Goal: Information Seeking & Learning: Learn about a topic

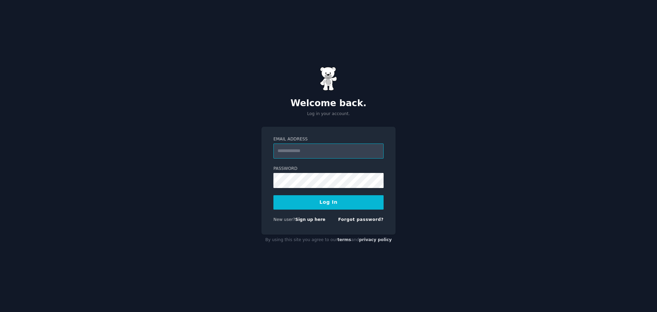
type input "**********"
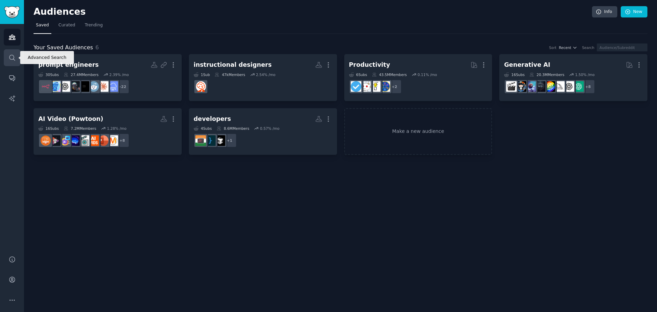
click at [13, 60] on icon "Sidebar" at bounding box center [12, 57] width 7 height 7
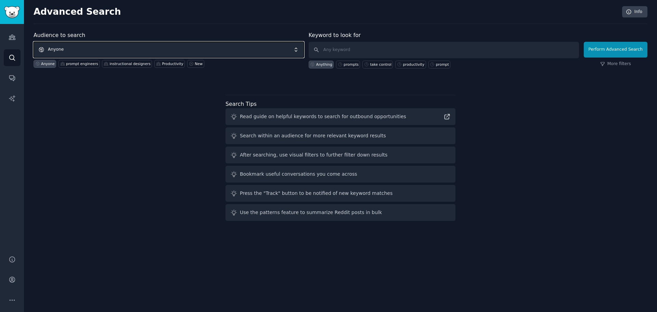
click at [177, 47] on span "Anyone" at bounding box center [169, 50] width 270 height 16
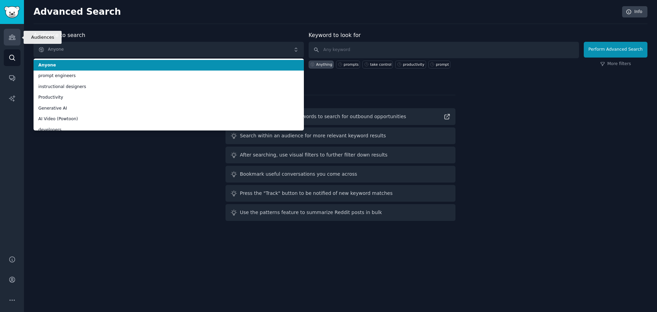
click at [14, 39] on icon "Sidebar" at bounding box center [12, 37] width 6 height 5
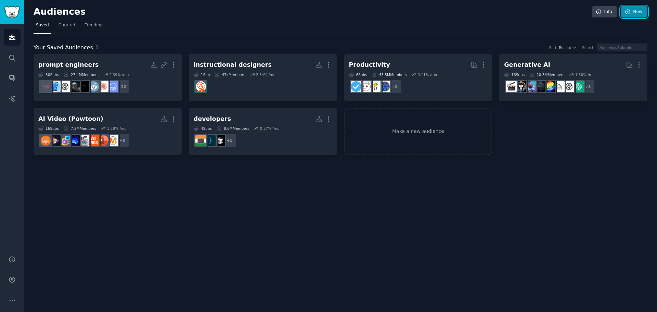
click at [629, 14] on link "New" at bounding box center [634, 12] width 27 height 12
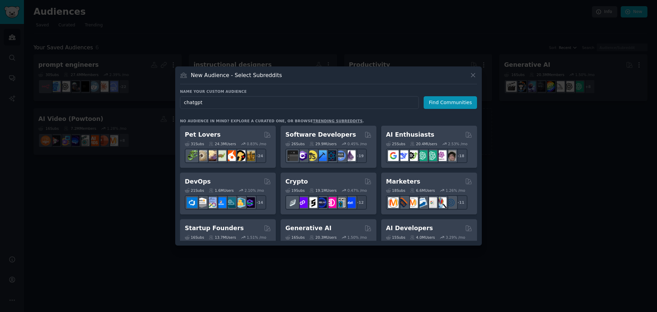
type input "chatgpt"
click at [140, 197] on div at bounding box center [328, 156] width 657 height 312
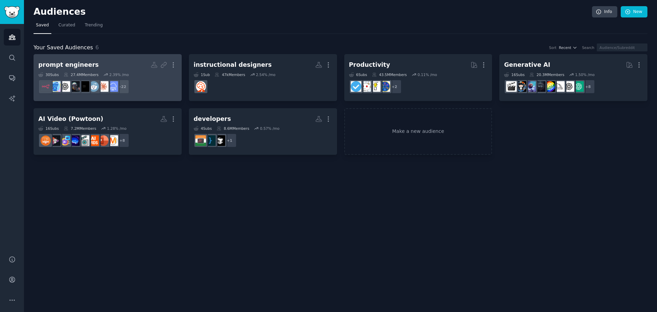
click at [147, 81] on dd "r/SaaS + 22" at bounding box center [107, 86] width 139 height 19
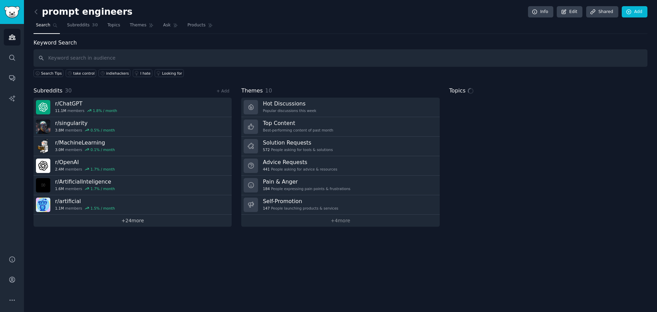
click at [121, 224] on link "+ 24 more" at bounding box center [133, 221] width 198 height 12
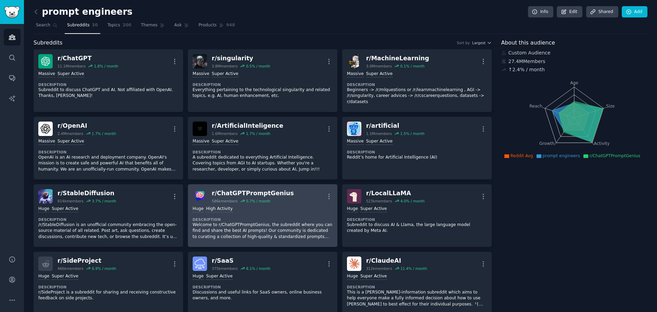
click at [259, 207] on div "Huge High Activity Description Welcome to r/ChatGPTPromptGenius, the subreddit …" at bounding box center [263, 222] width 140 height 39
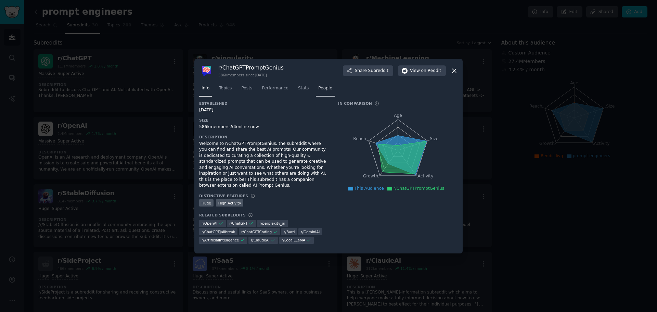
click at [318, 91] on span "People" at bounding box center [325, 88] width 14 height 6
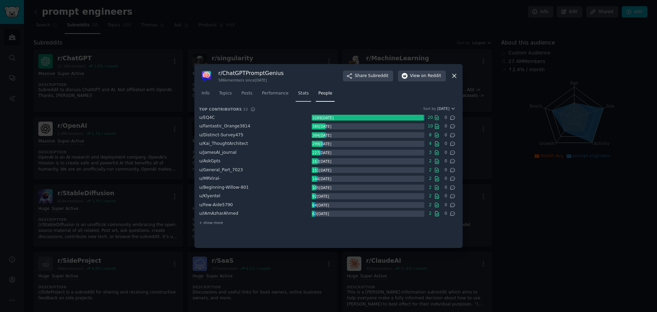
click at [298, 93] on span "Stats" at bounding box center [303, 93] width 11 height 6
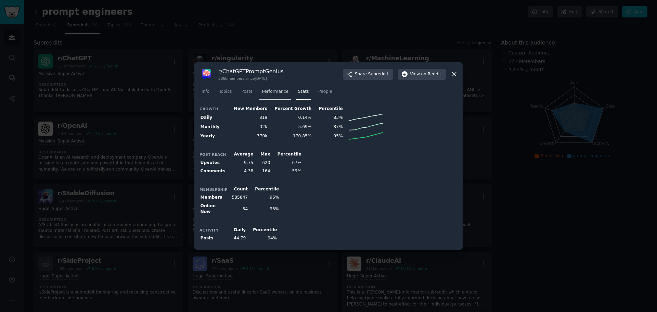
click at [276, 95] on span "Performance" at bounding box center [275, 92] width 27 height 6
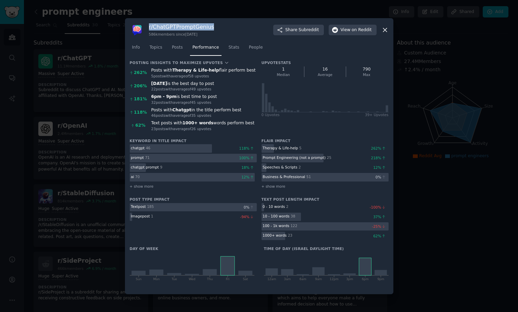
drag, startPoint x: 215, startPoint y: 27, endPoint x: 146, endPoint y: 28, distance: 68.8
click at [146, 28] on div "r/ ChatGPTPromptGenius 586k members since [DATE] Share Subreddit View on Reddit" at bounding box center [259, 30] width 259 height 14
copy h3 "r/ ChatGPTPromptGenius"
click at [249, 49] on span "People" at bounding box center [256, 47] width 14 height 6
